Goal: Information Seeking & Learning: Find specific fact

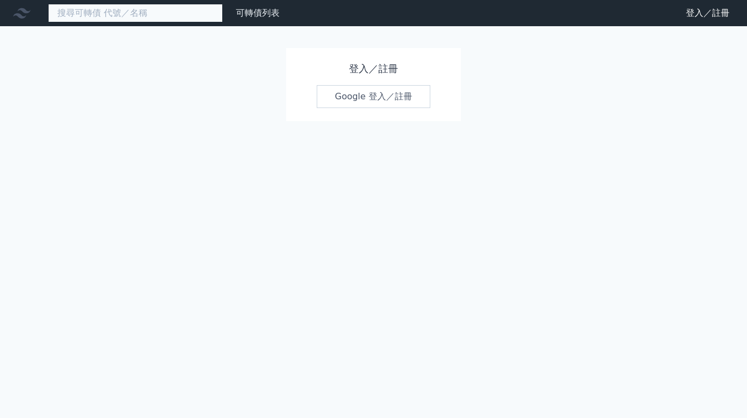
click at [105, 11] on input at bounding box center [135, 13] width 175 height 19
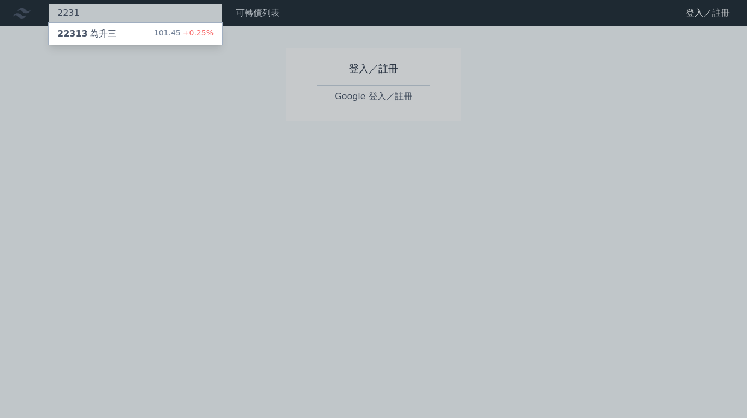
type input "2231"
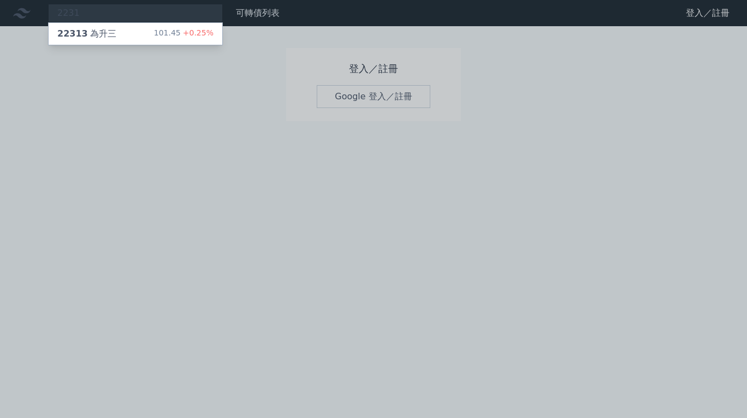
click at [119, 32] on div "22313 為升三 101.45 +0.25%" at bounding box center [136, 34] width 174 height 22
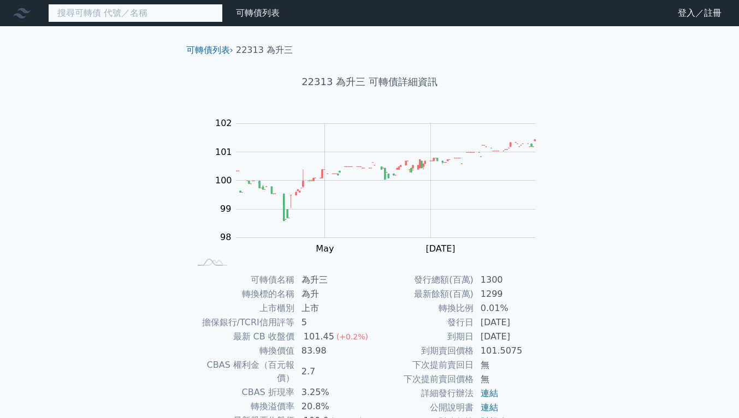
click at [180, 13] on input at bounding box center [135, 13] width 175 height 19
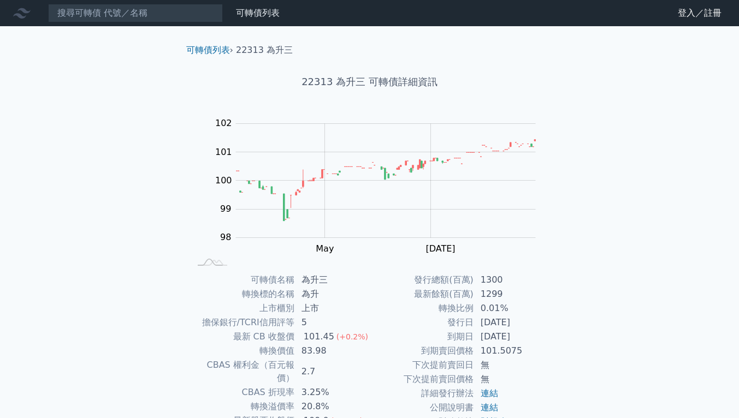
click at [100, 22] on nav "可轉債列表 財務數據 可轉債列表 財務數據 登入／註冊 登入／註冊" at bounding box center [369, 13] width 739 height 26
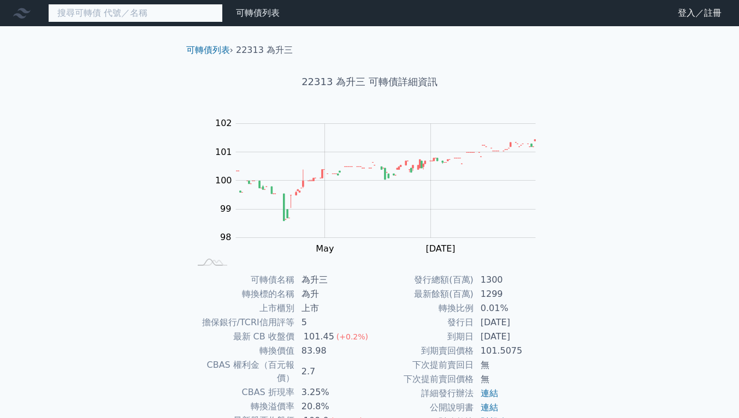
click at [108, 9] on input at bounding box center [135, 13] width 175 height 19
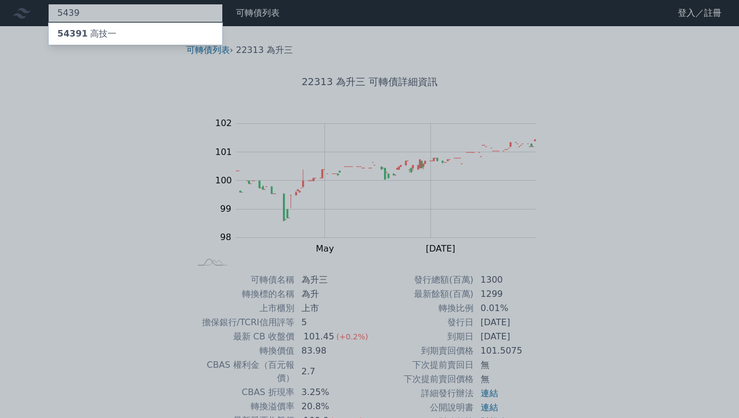
type input "5439"
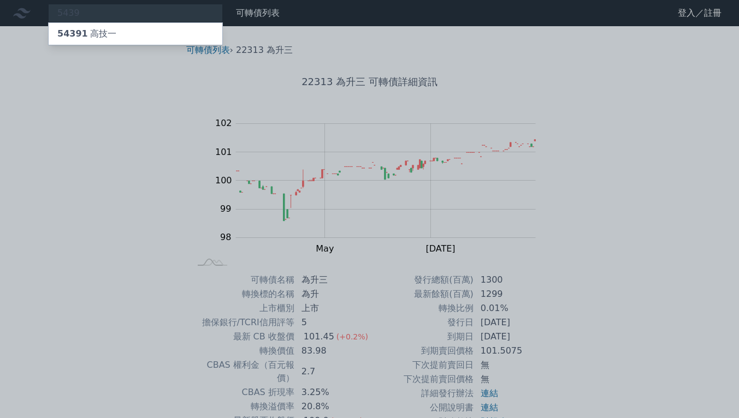
click at [94, 31] on div "54391 高技一" at bounding box center [86, 33] width 59 height 13
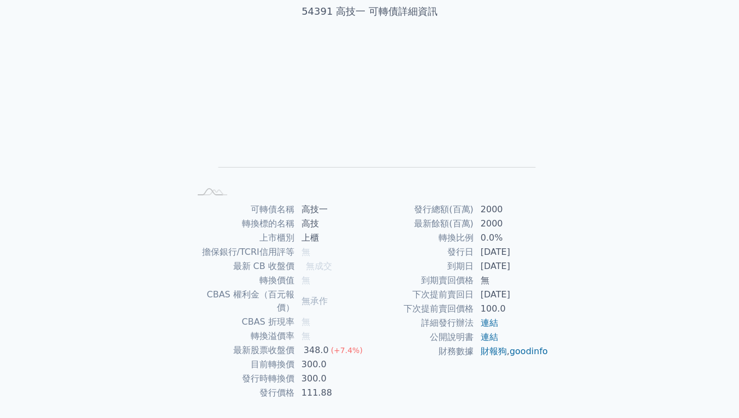
scroll to position [87, 0]
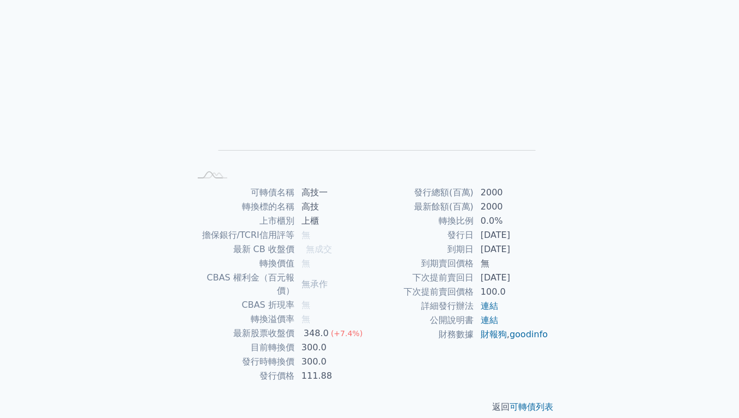
click at [542, 323] on td "連結" at bounding box center [511, 320] width 75 height 14
